Goal: Navigation & Orientation: Find specific page/section

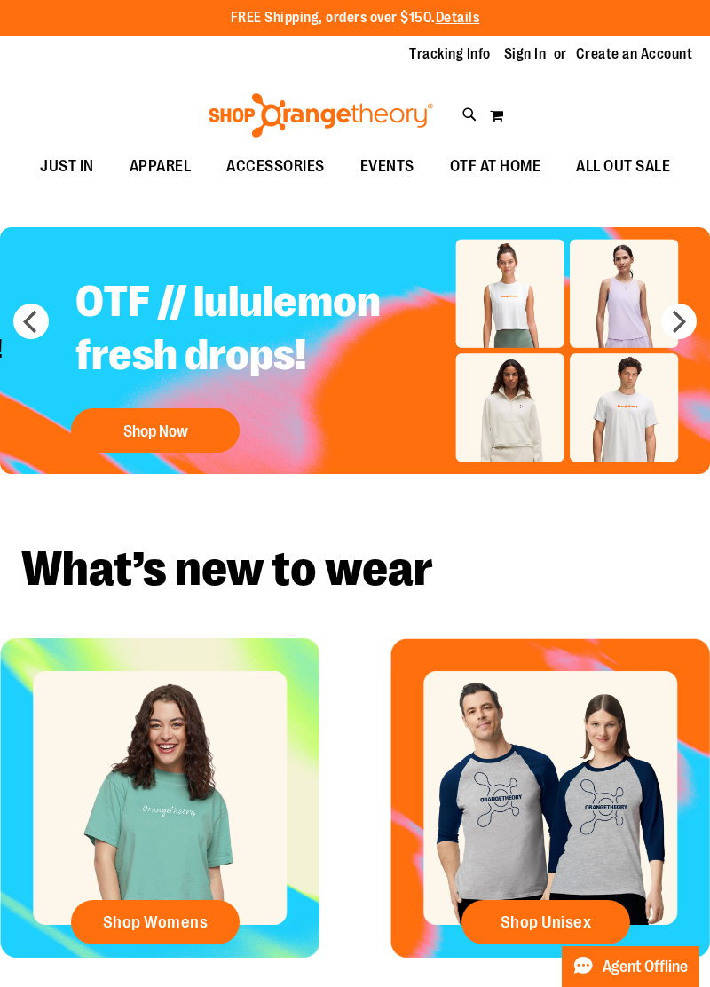
click at [325, 160] on span "ACCESSORIES" at bounding box center [275, 166] width 98 height 40
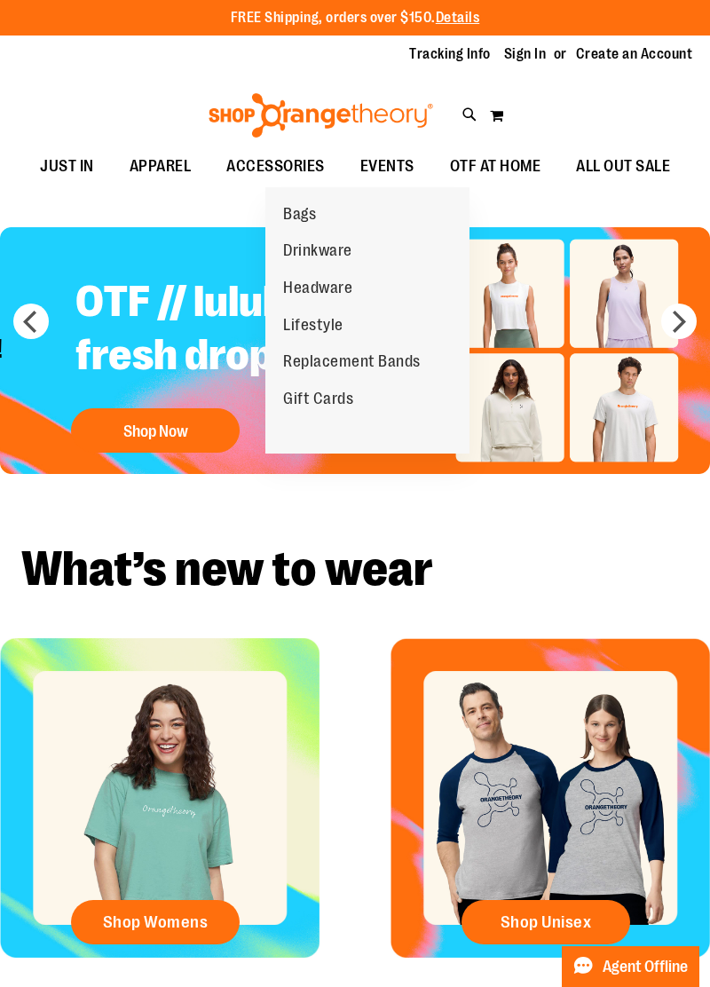
click at [311, 212] on span "Bags" at bounding box center [299, 216] width 33 height 22
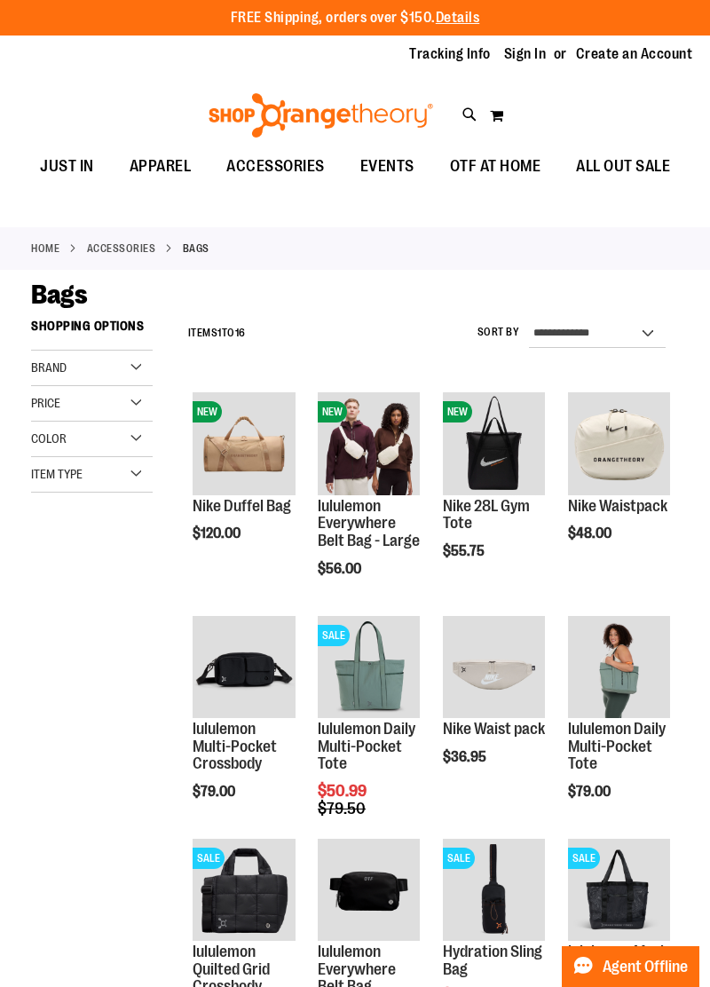
click at [4, 665] on main "**********" at bounding box center [355, 830] width 710 height 1120
click at [94, 170] on span "JUST IN" at bounding box center [67, 166] width 54 height 40
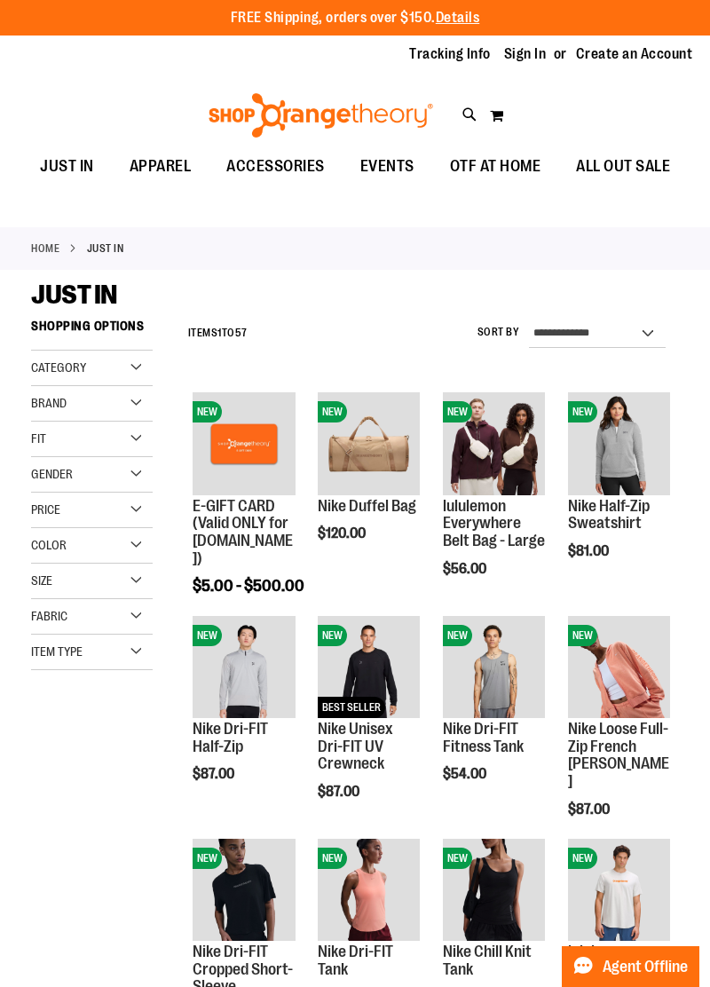
click at [138, 484] on div "Gender" at bounding box center [92, 474] width 122 height 35
click at [40, 520] on link "Men 6 items" at bounding box center [85, 510] width 117 height 19
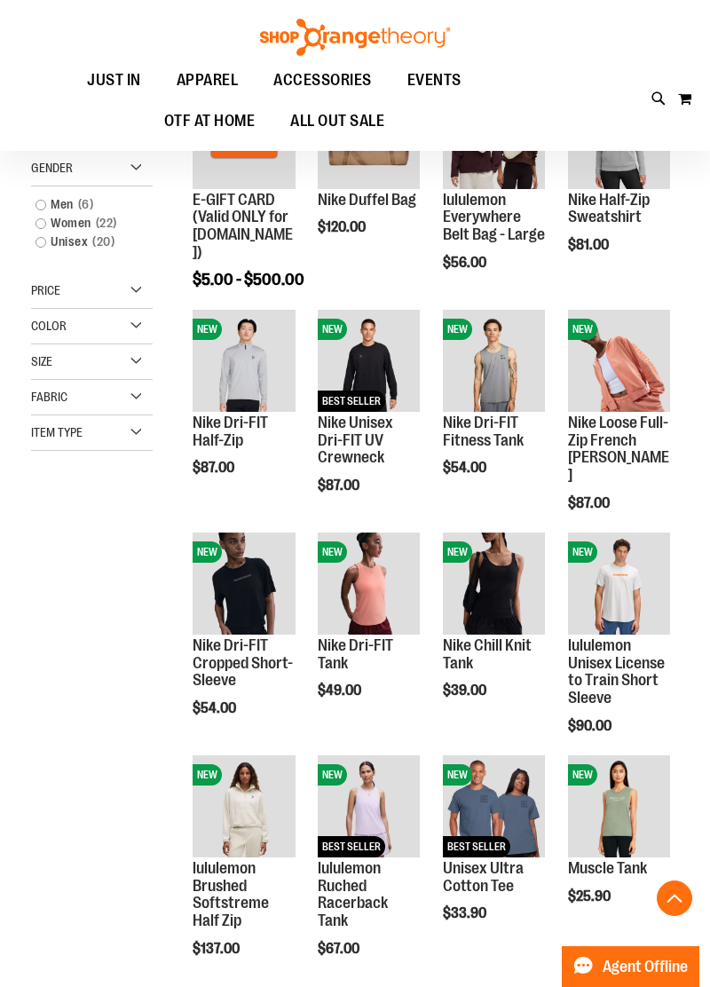
scroll to position [311, 0]
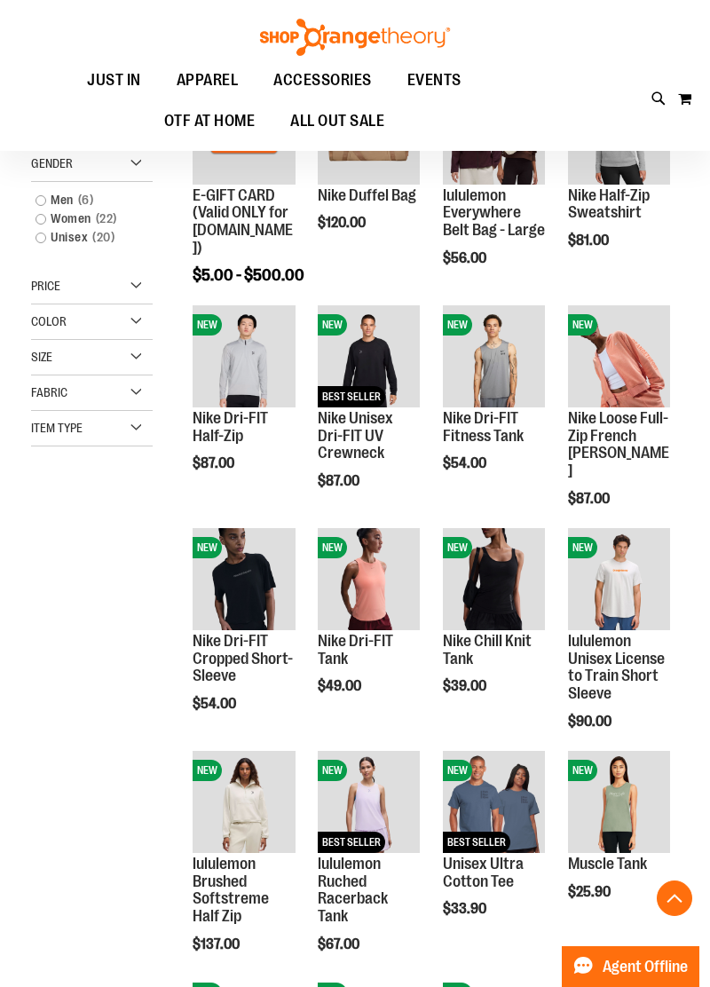
click at [42, 247] on link "Unisex 20 items" at bounding box center [85, 237] width 117 height 19
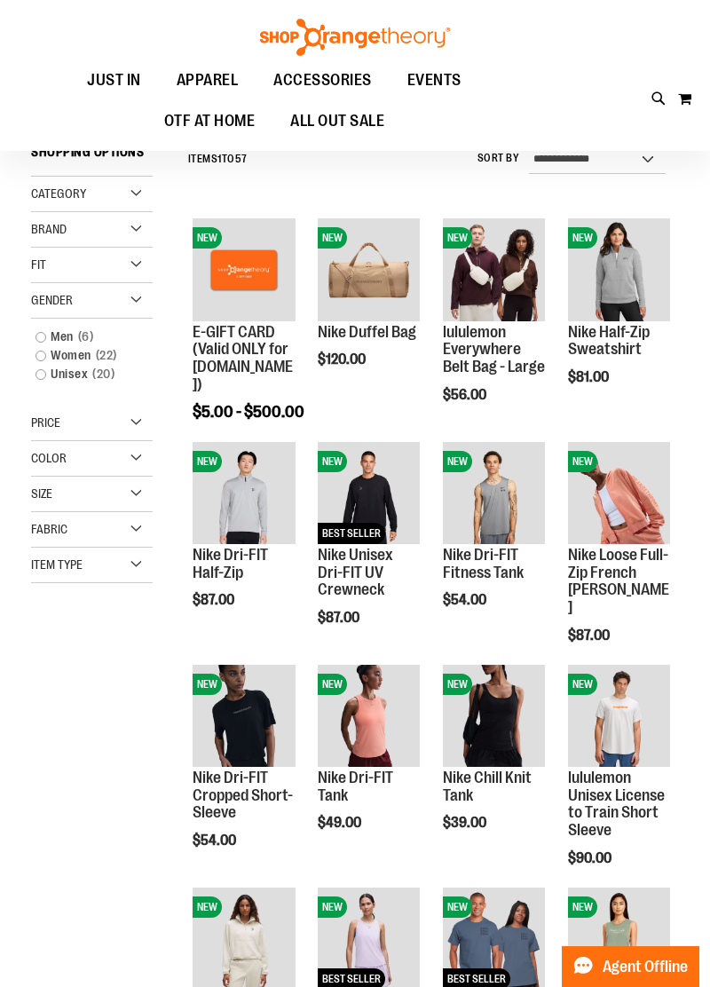
scroll to position [161, 0]
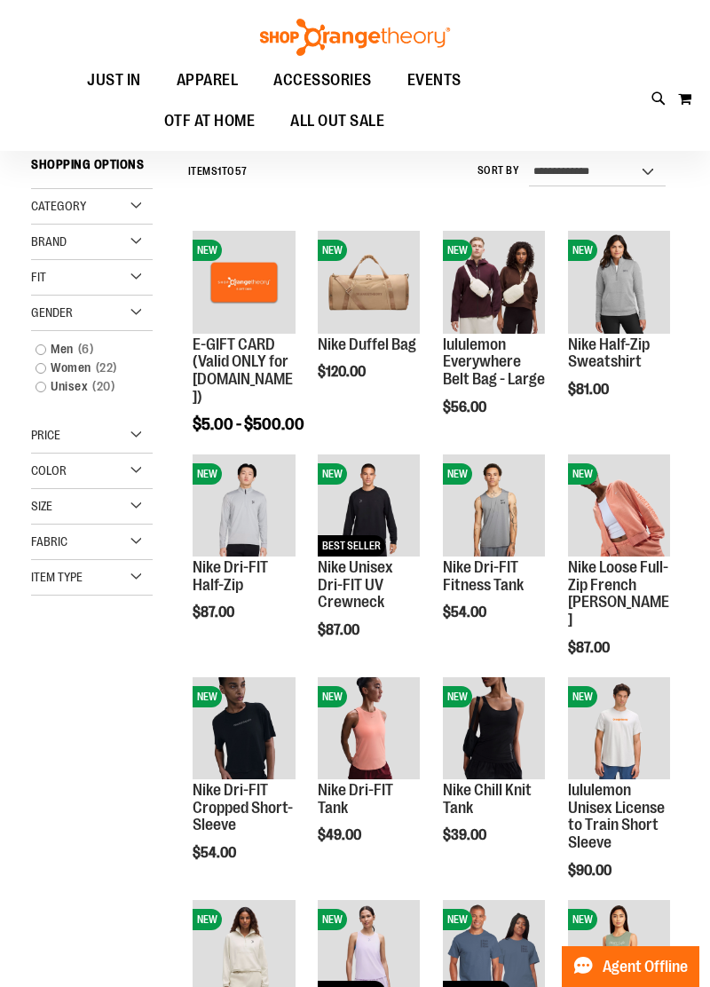
click at [44, 396] on link "Unisex 20 items" at bounding box center [85, 386] width 117 height 19
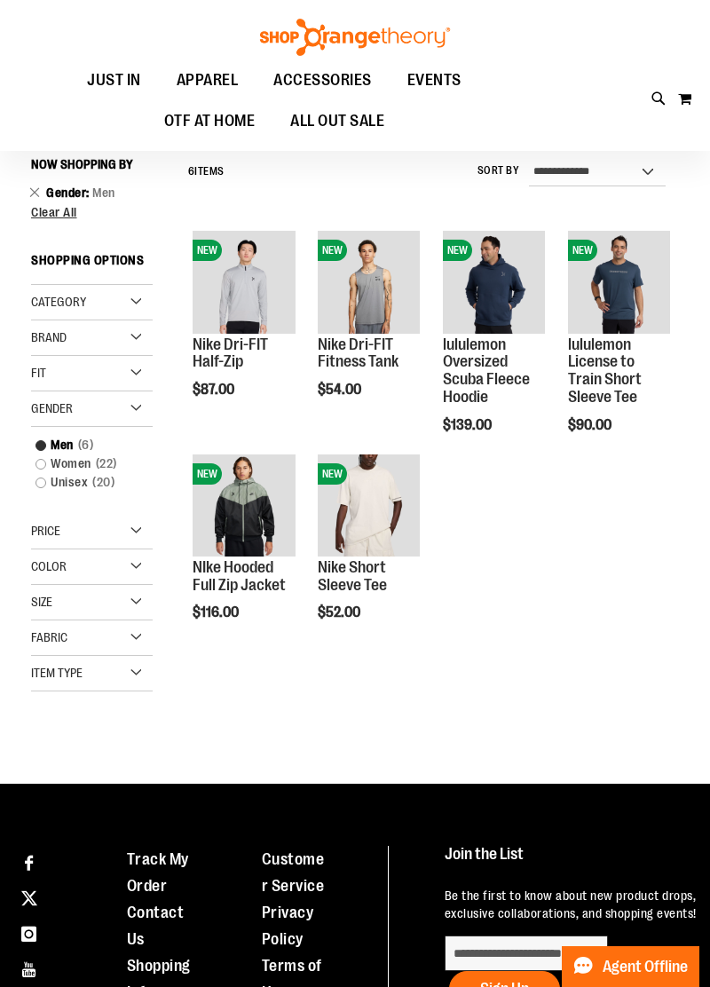
click at [35, 492] on link "Unisex 20 items" at bounding box center [85, 482] width 117 height 19
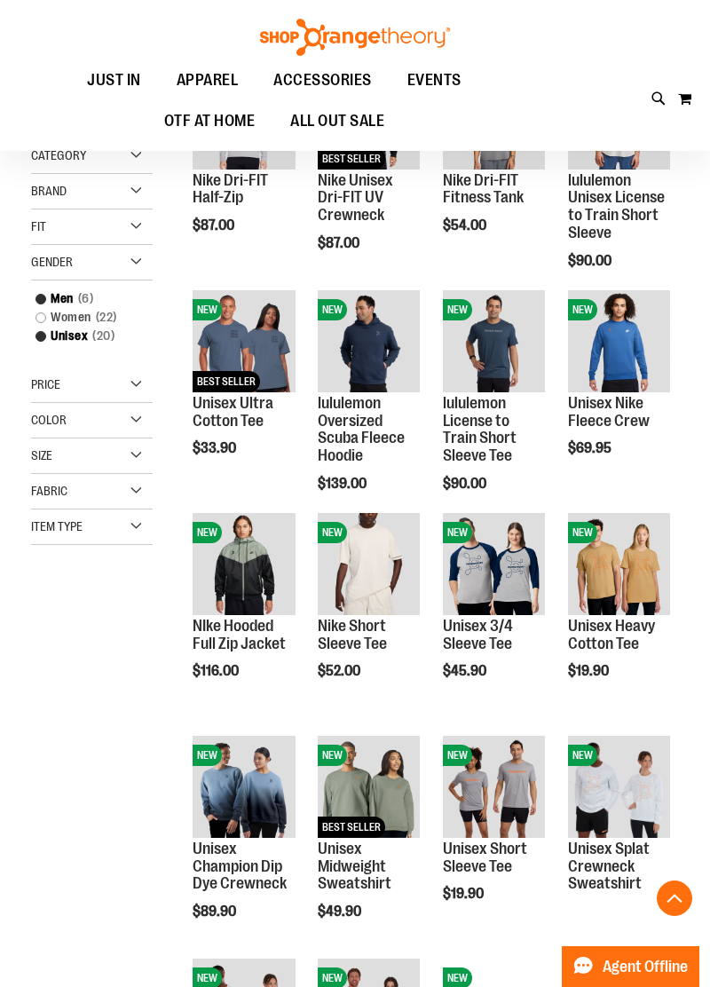
scroll to position [327, 0]
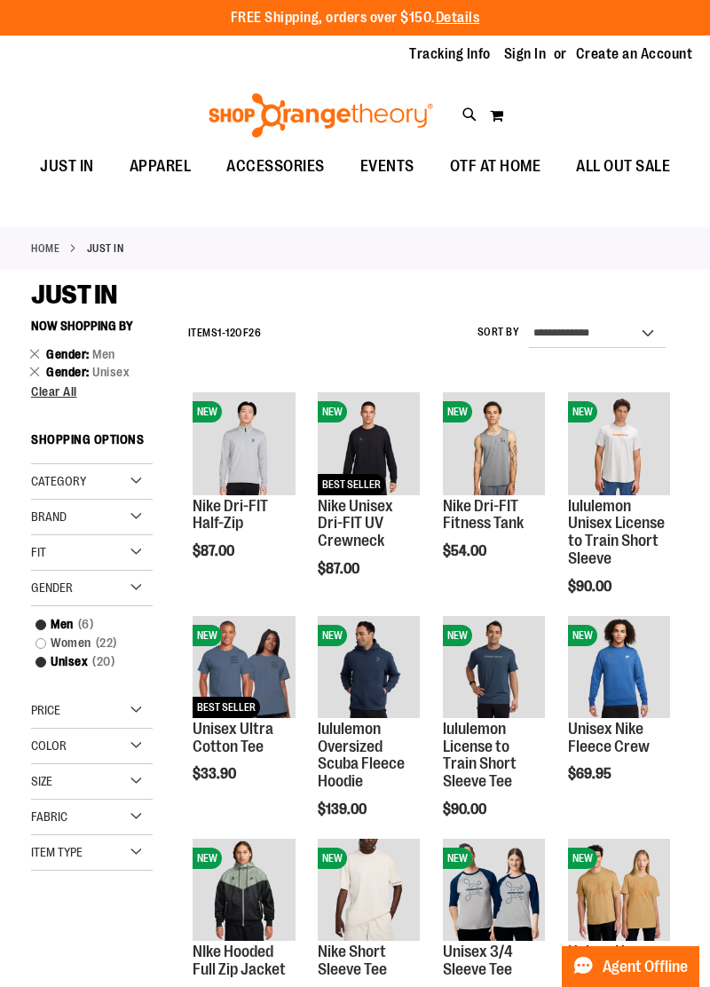
click at [576, 186] on span "ALL OUT SALE" at bounding box center [623, 166] width 94 height 40
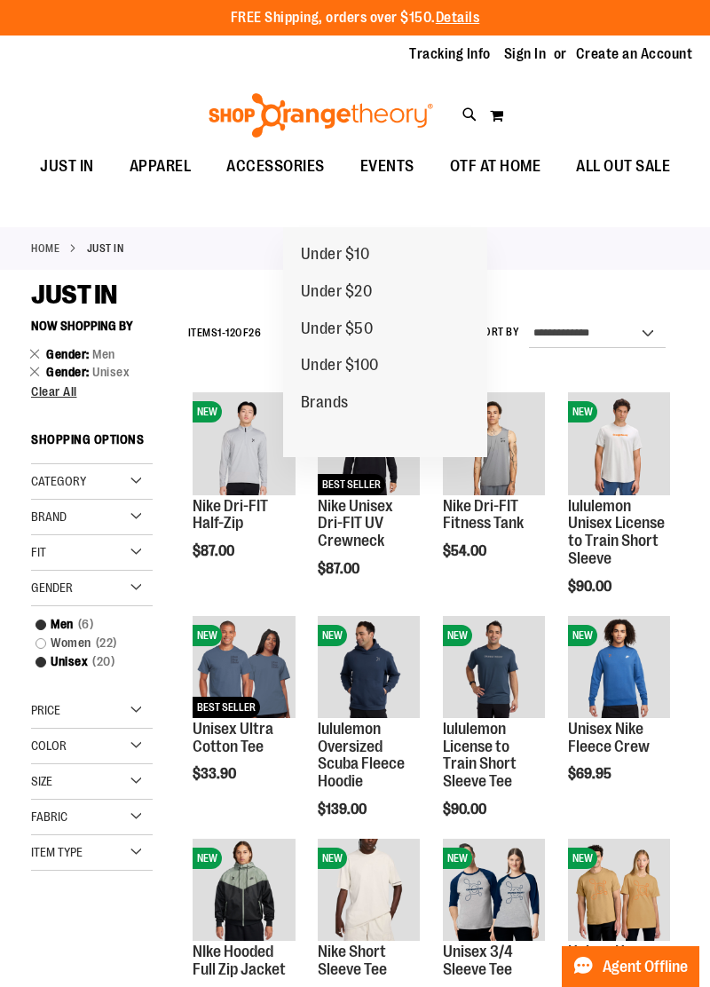
click at [576, 186] on span "ALL OUT SALE" at bounding box center [623, 166] width 94 height 40
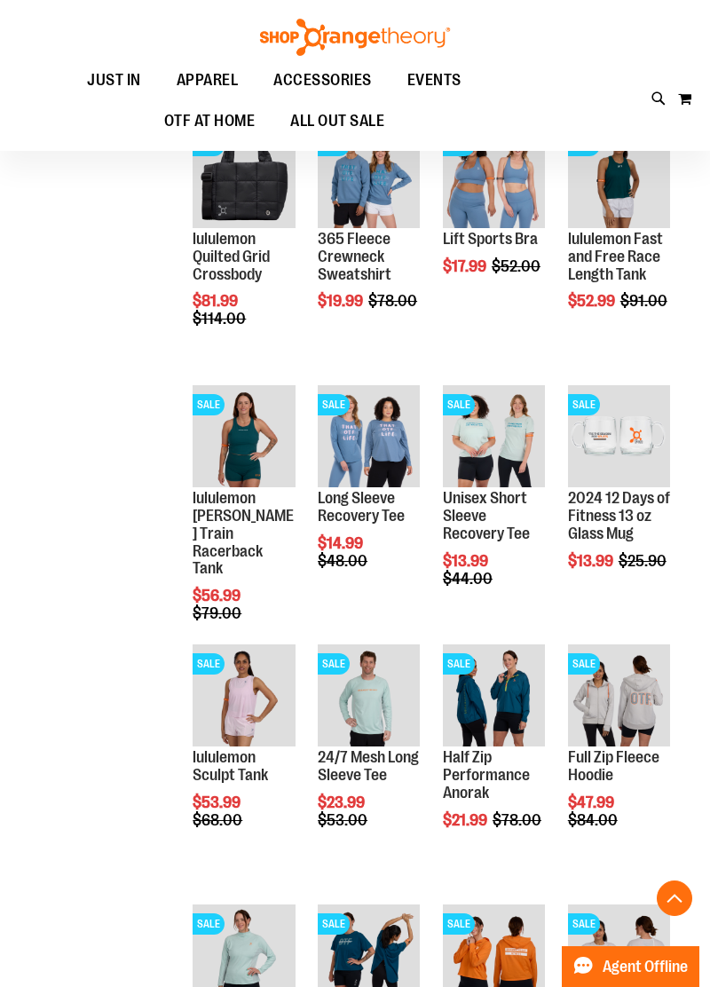
scroll to position [791, 0]
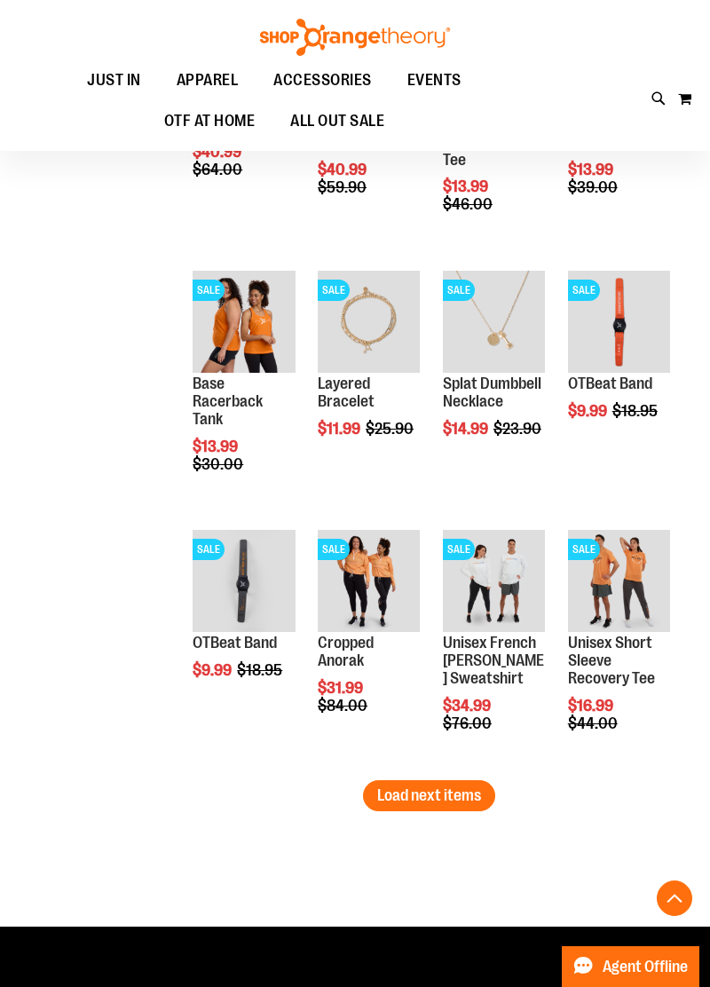
scroll to position [1936, 0]
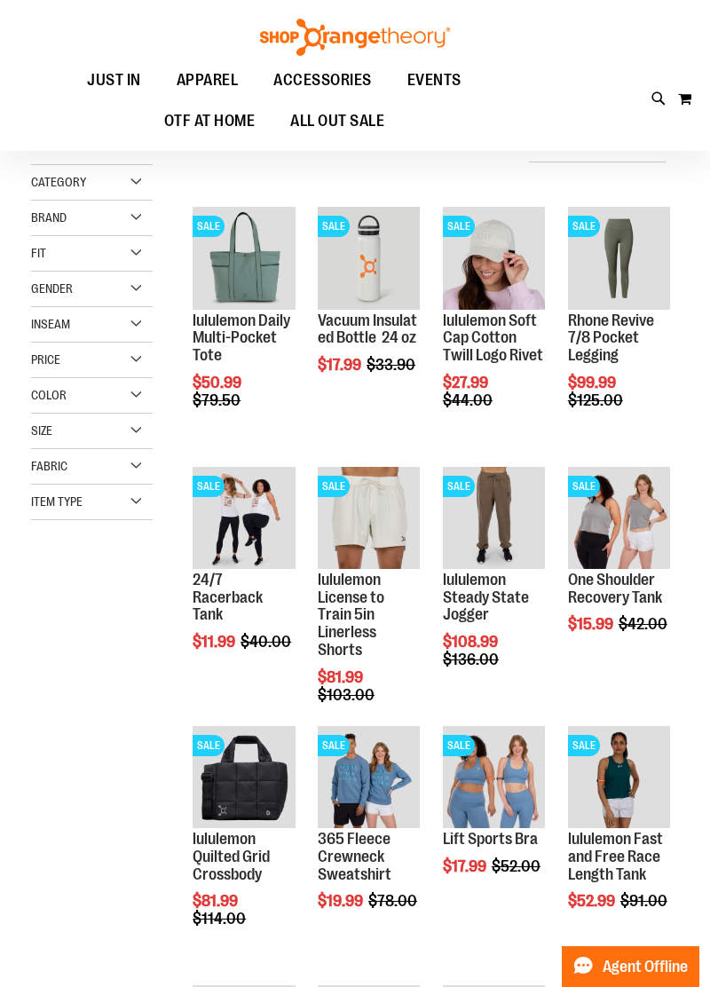
scroll to position [26, 0]
